Goal: Register for event/course

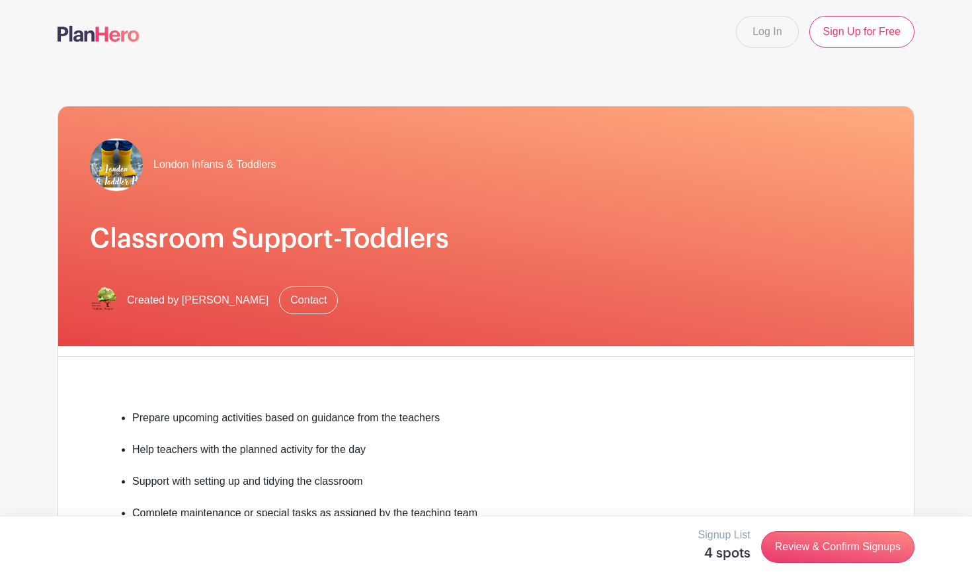
scroll to position [307, 0]
click at [842, 544] on link "Review & Confirm Signups" at bounding box center [837, 547] width 153 height 32
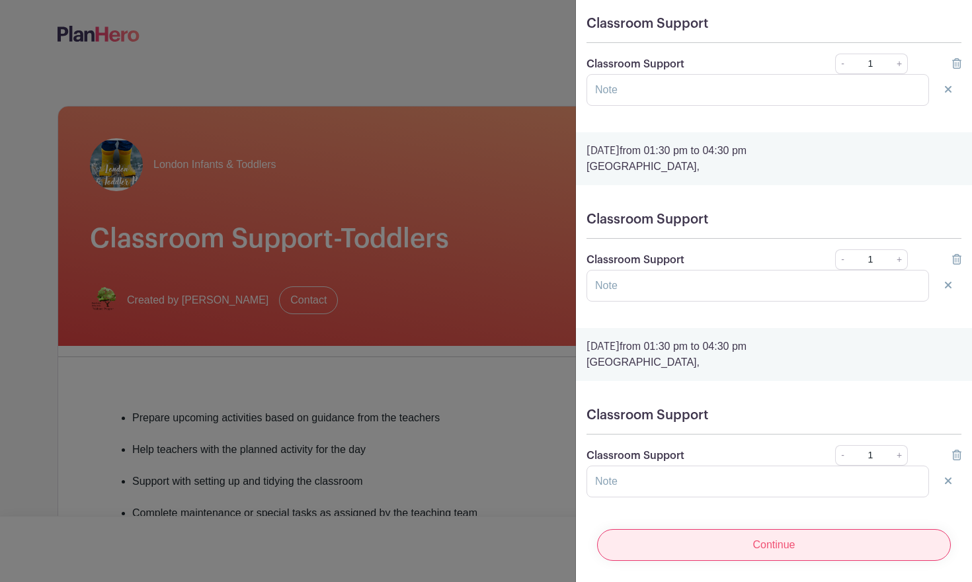
click at [744, 554] on input "Continue" at bounding box center [774, 545] width 354 height 32
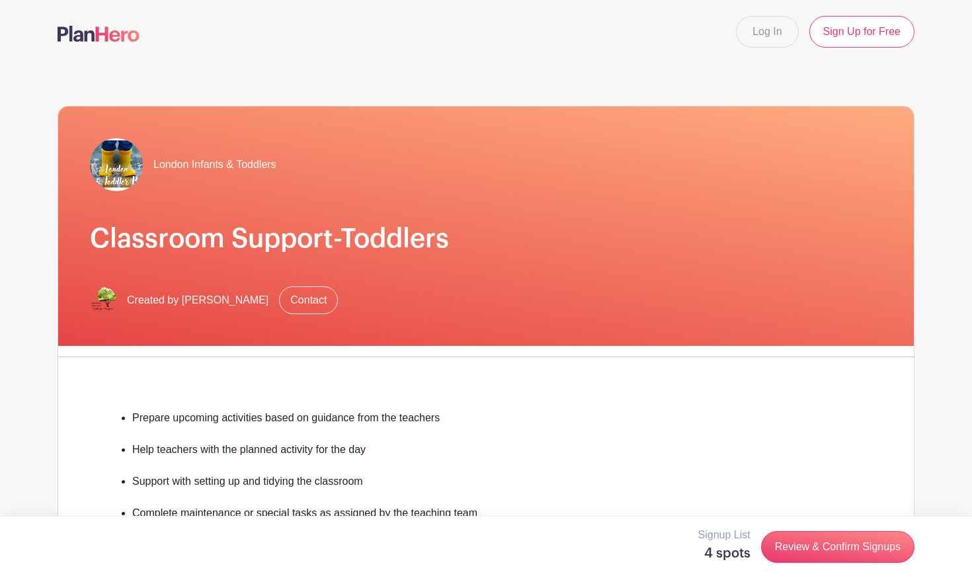
click at [424, 48] on div at bounding box center [486, 291] width 972 height 582
click at [807, 549] on link "Review & Confirm Signups" at bounding box center [837, 547] width 153 height 32
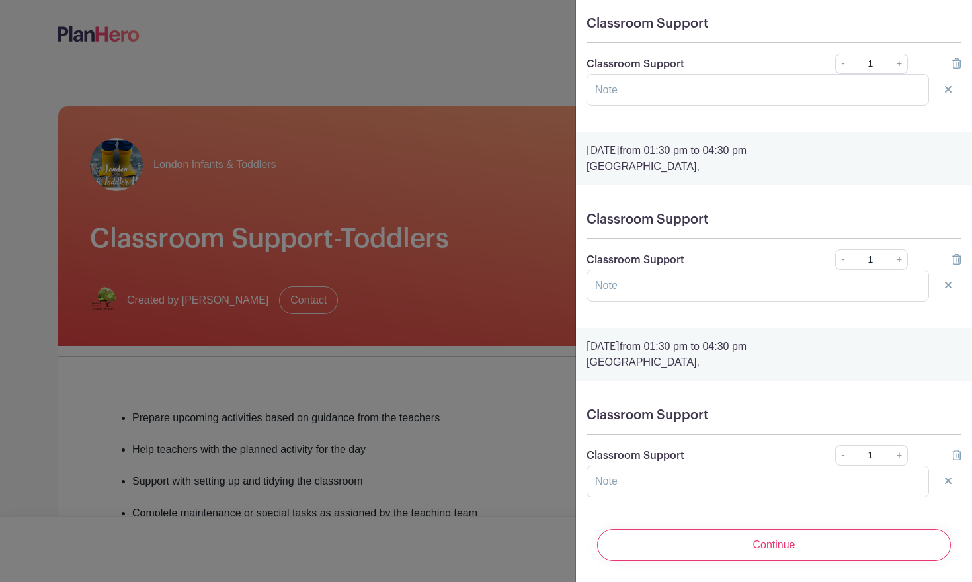
click at [807, 549] on input "Continue" at bounding box center [774, 545] width 354 height 32
click at [416, 106] on div at bounding box center [486, 291] width 972 height 582
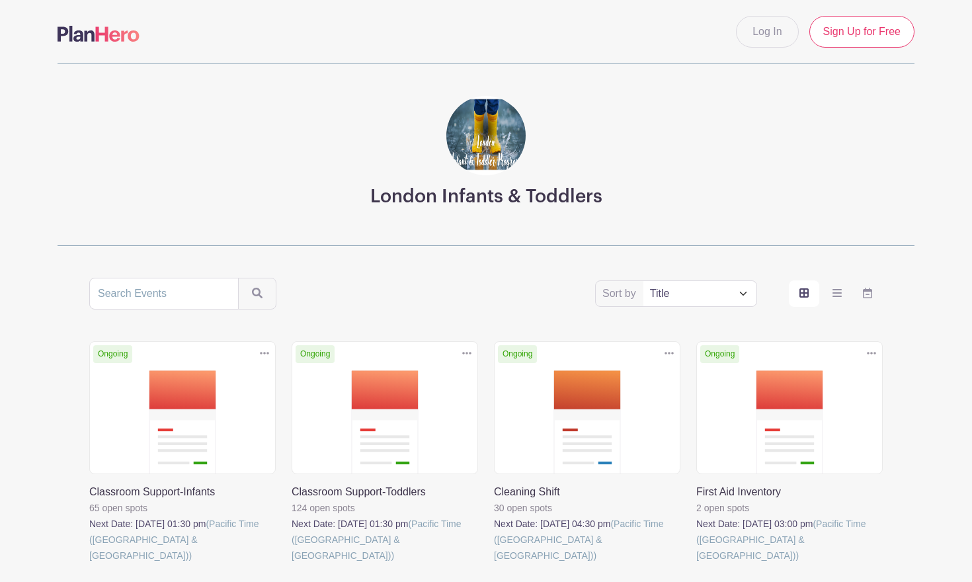
click at [292, 563] on link at bounding box center [292, 563] width 0 height 0
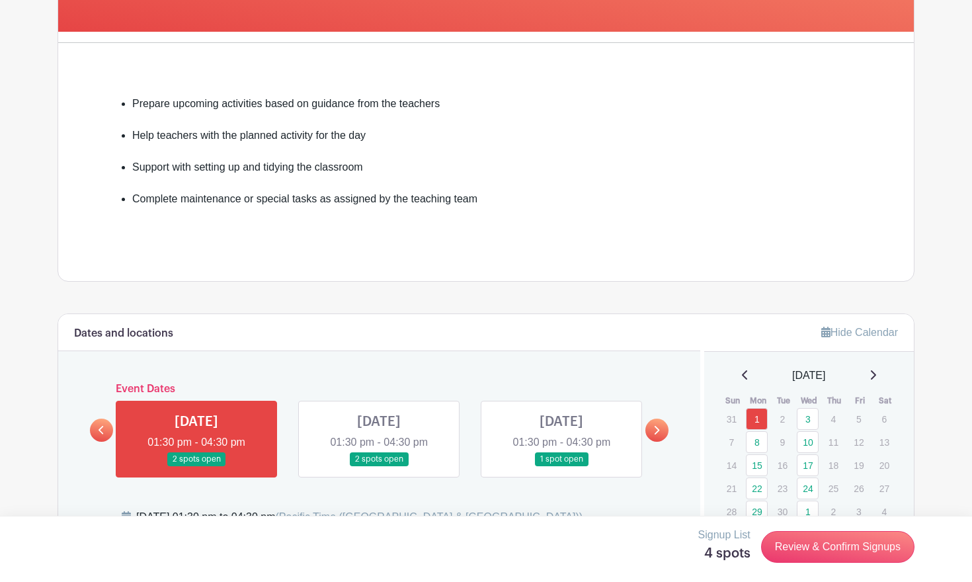
scroll to position [316, 0]
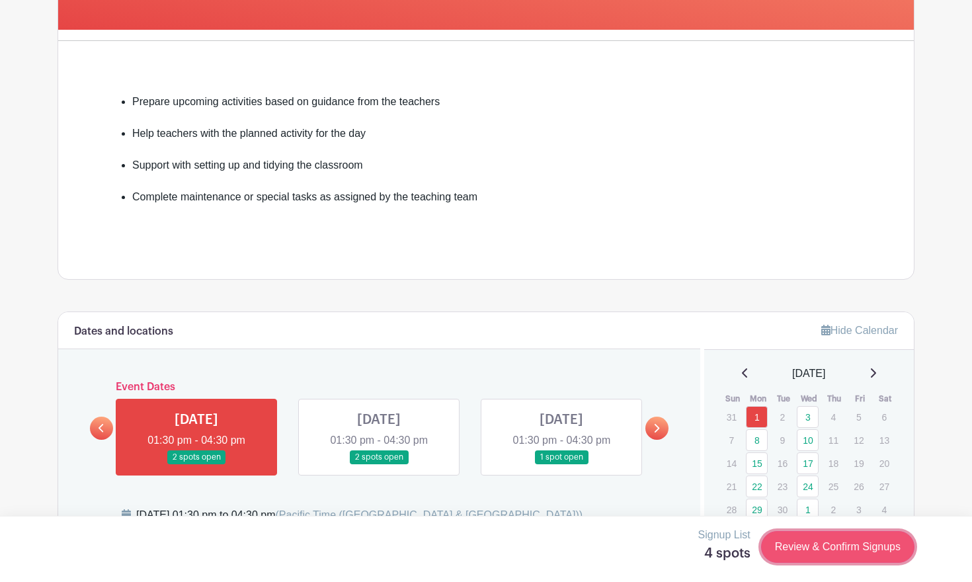
click at [827, 542] on link "Review & Confirm Signups" at bounding box center [837, 547] width 153 height 32
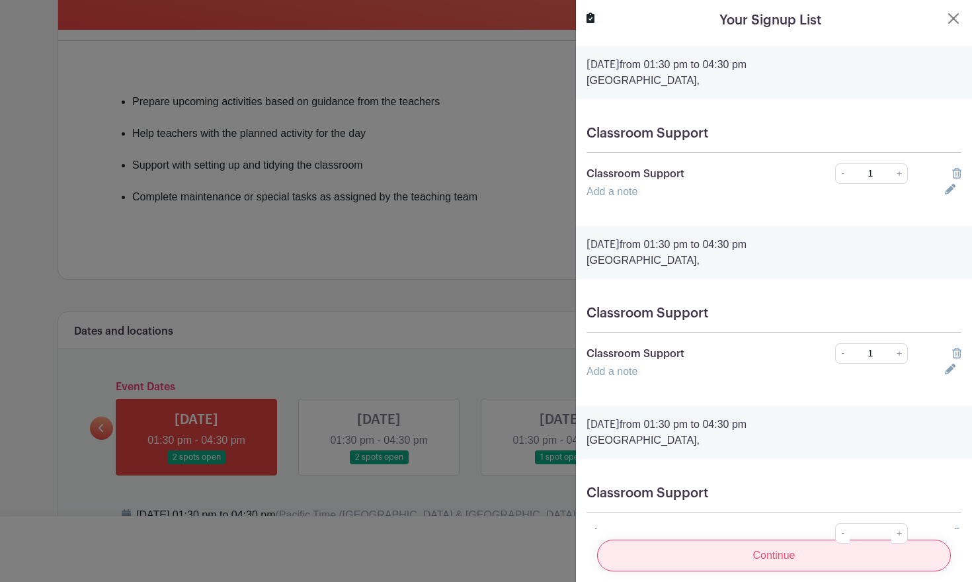
click at [819, 549] on input "Continue" at bounding box center [774, 556] width 354 height 32
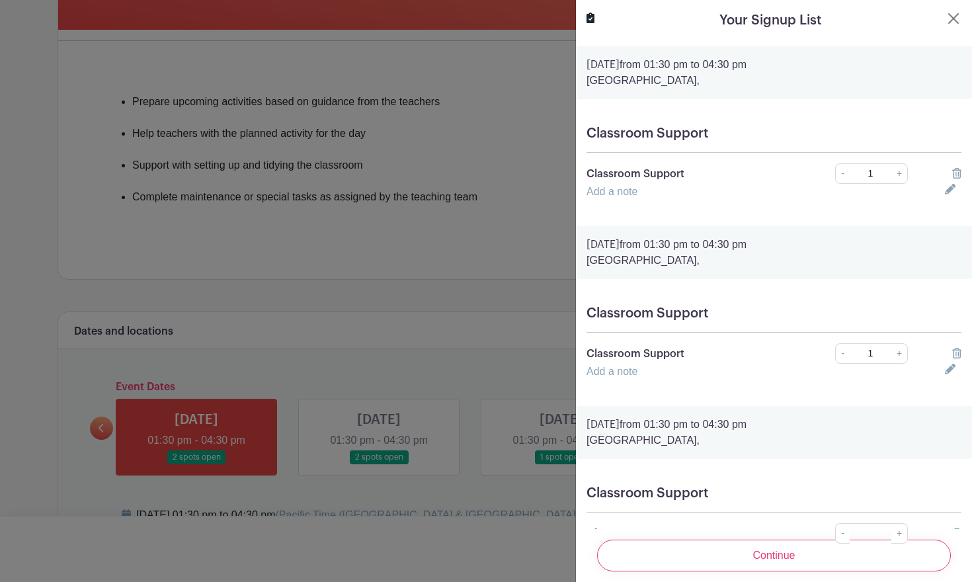
click at [636, 374] on link "Add a note" at bounding box center [611, 371] width 51 height 11
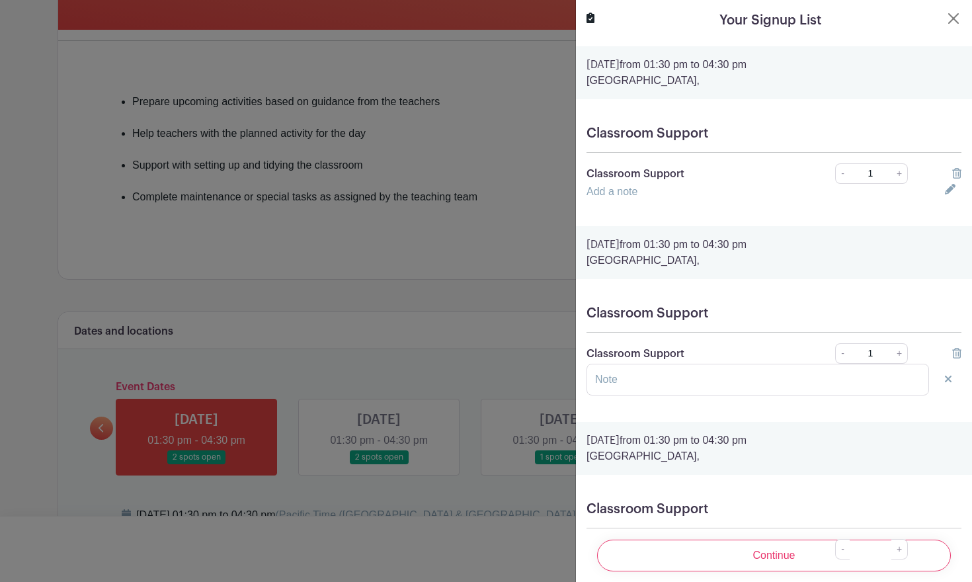
click at [631, 192] on link "Add a note" at bounding box center [611, 191] width 51 height 11
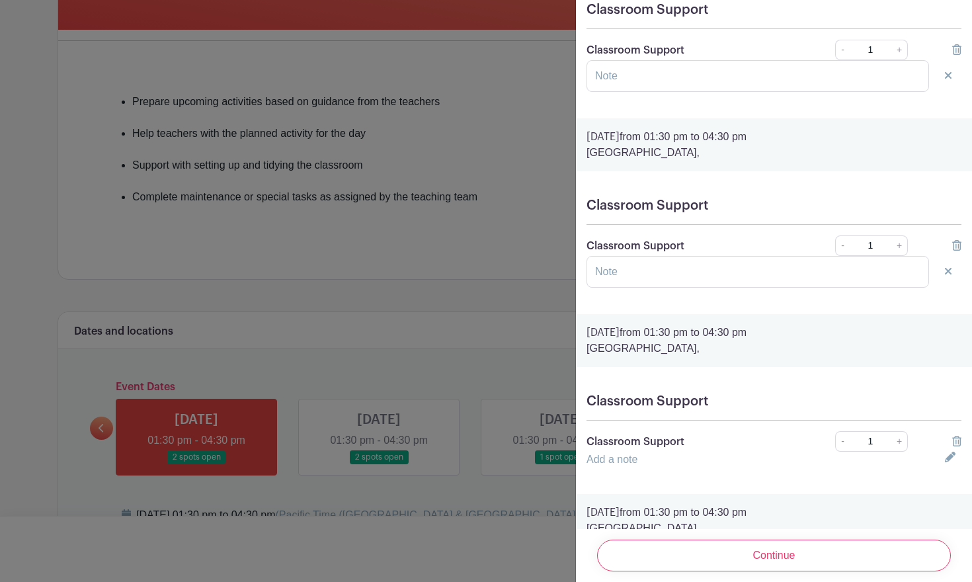
scroll to position [177, 0]
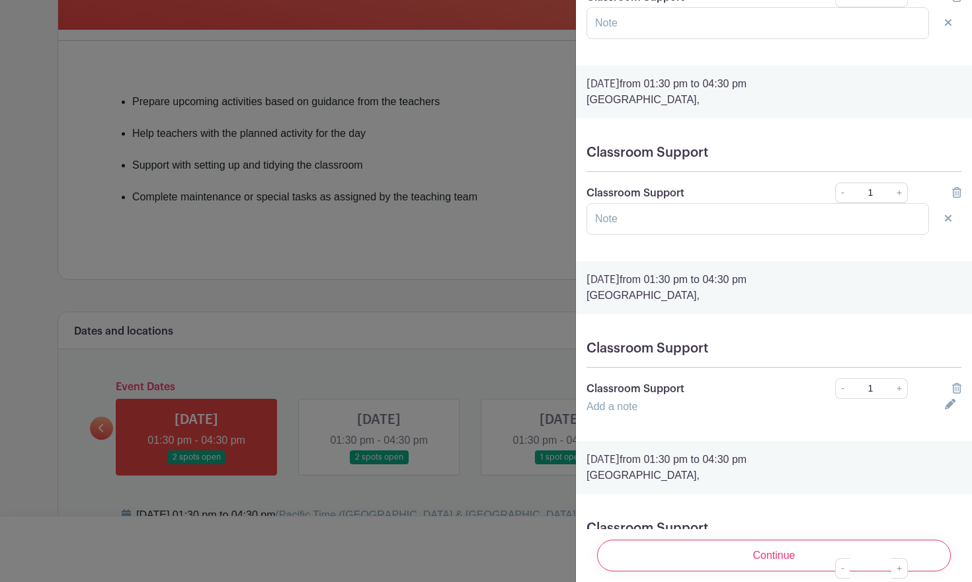
click at [618, 412] on link "Add a note" at bounding box center [611, 406] width 51 height 11
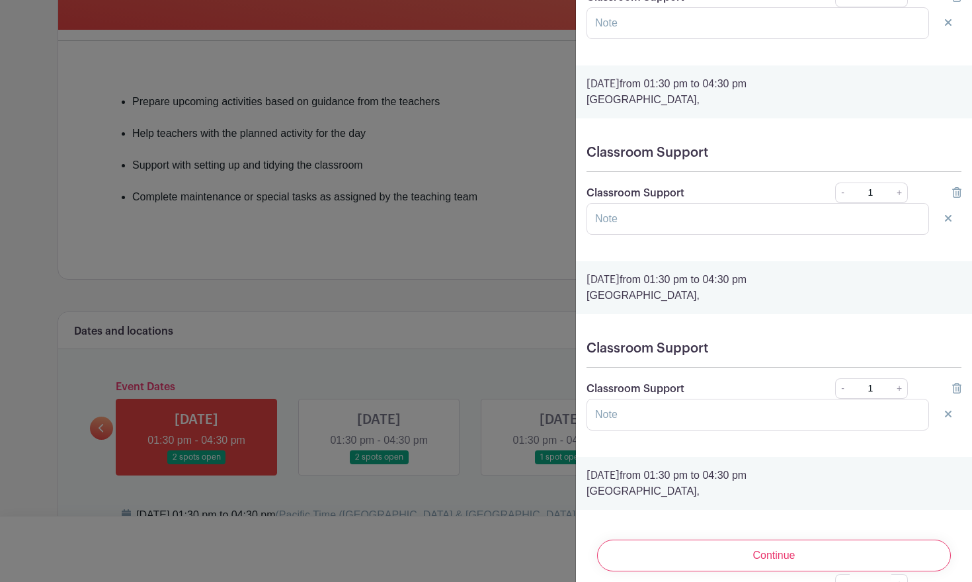
scroll to position [291, 0]
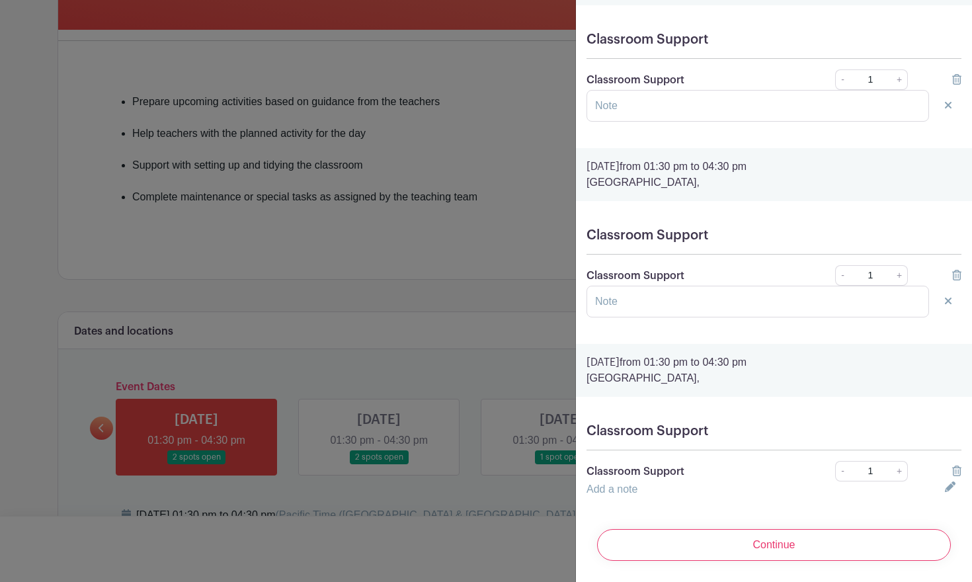
click at [609, 489] on link "Add a note" at bounding box center [611, 488] width 51 height 11
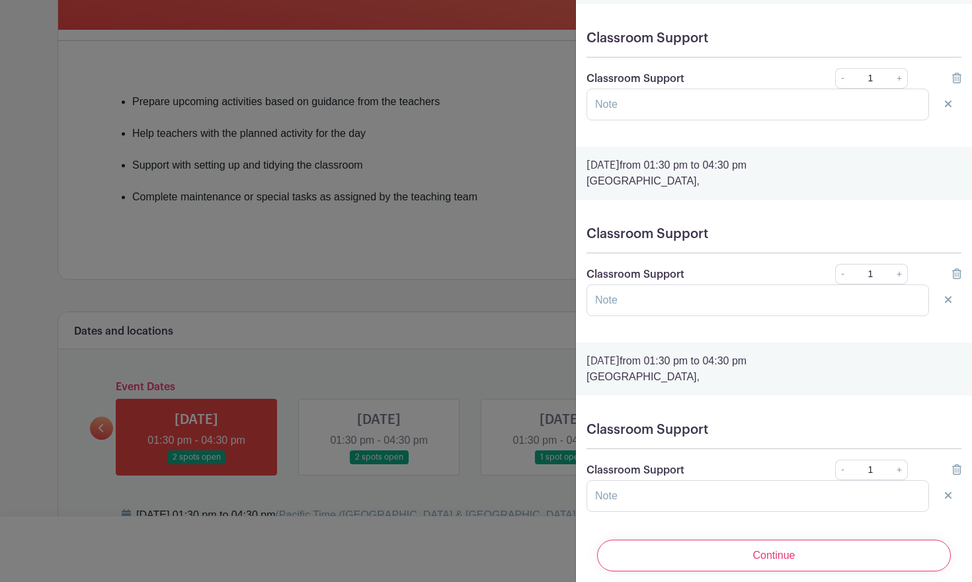
click at [713, 573] on div "Continue" at bounding box center [773, 555] width 375 height 53
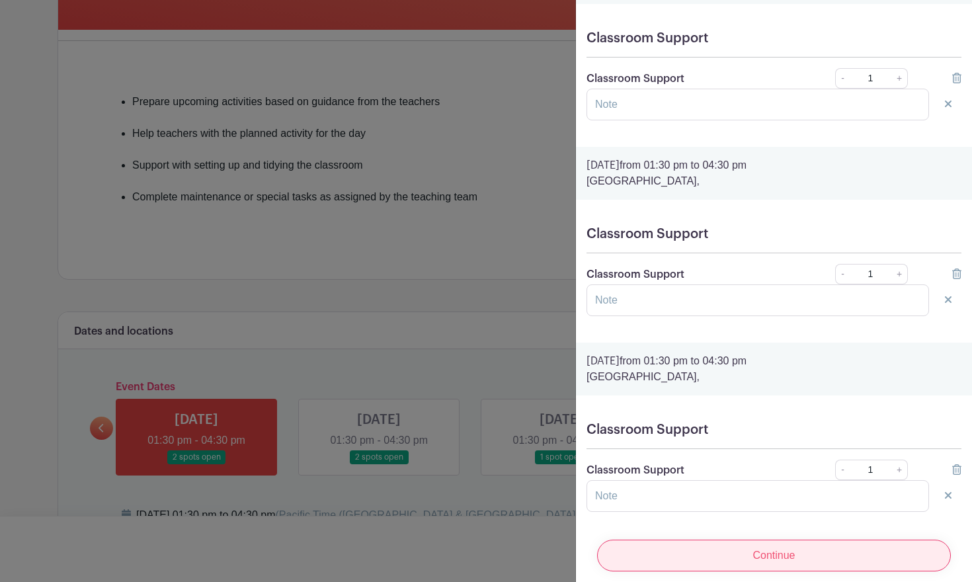
click at [711, 559] on input "Continue" at bounding box center [774, 556] width 354 height 32
click at [711, 559] on div "Continue" at bounding box center [773, 555] width 375 height 53
click at [711, 559] on input "Continue" at bounding box center [774, 556] width 354 height 32
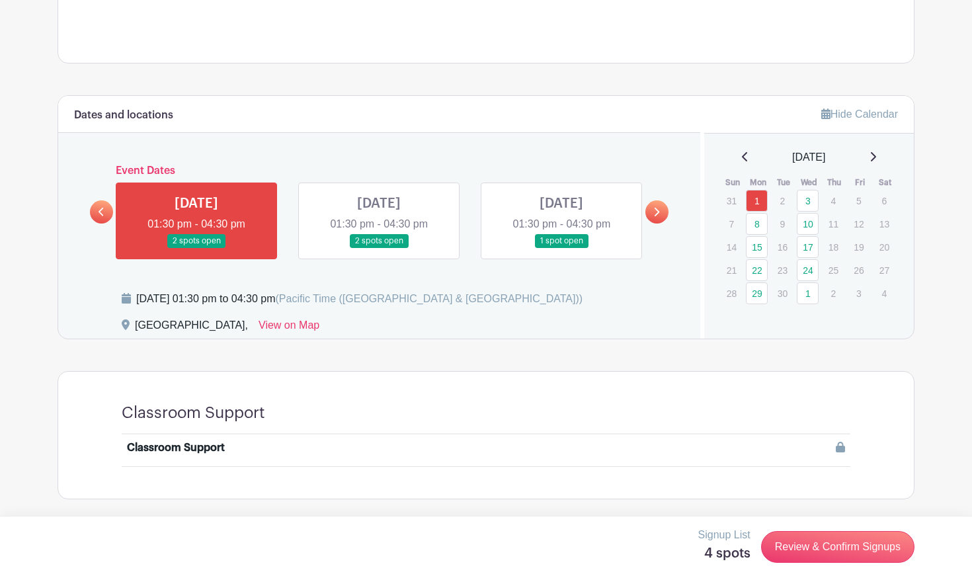
scroll to position [532, 0]
click at [842, 445] on icon at bounding box center [840, 447] width 9 height 11
